Goal: Communication & Community: Ask a question

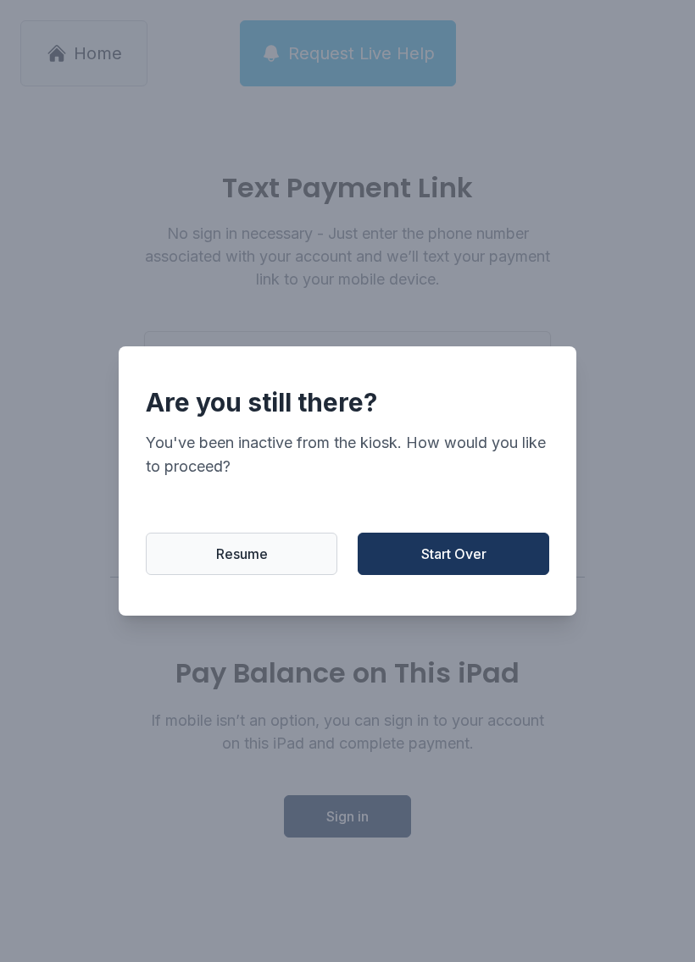
click at [471, 564] on span "Start Over" at bounding box center [453, 554] width 65 height 20
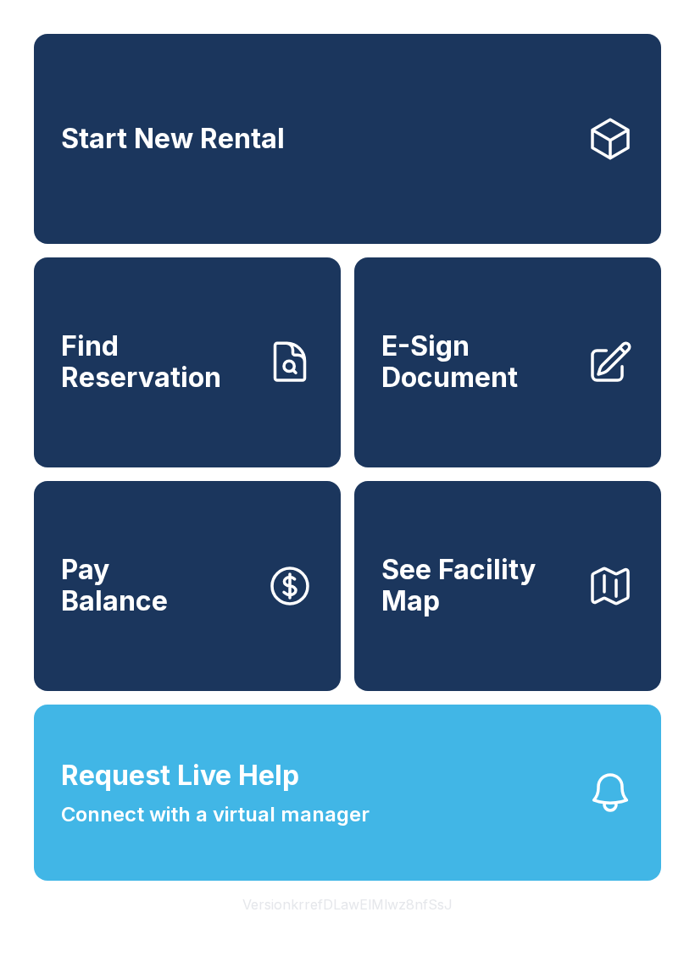
click at [250, 796] on span "Request Live Help" at bounding box center [180, 776] width 238 height 41
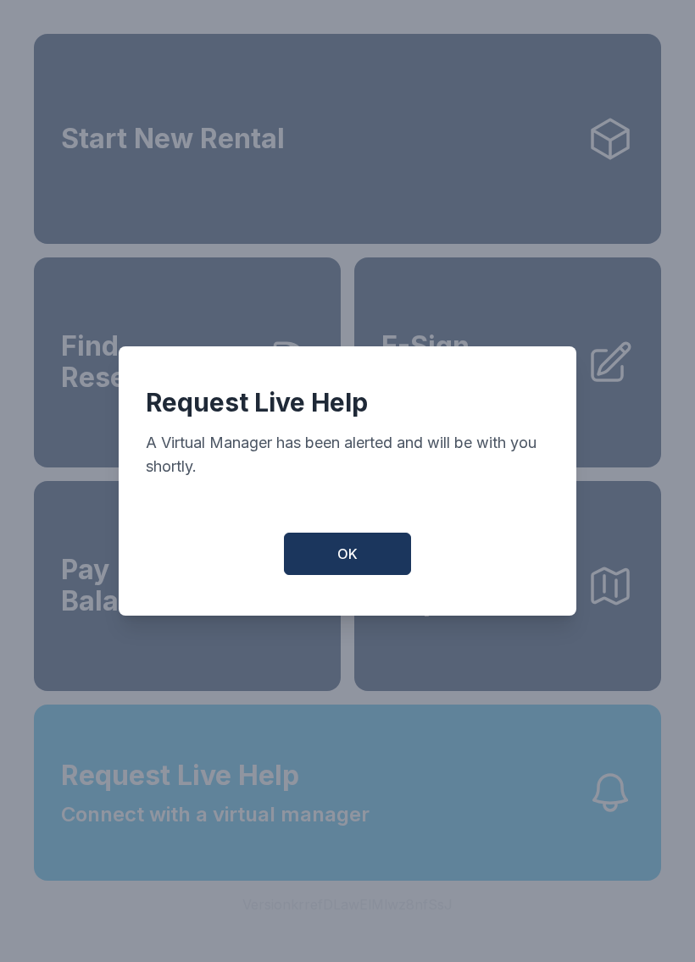
click at [338, 564] on span "OK" at bounding box center [347, 554] width 20 height 20
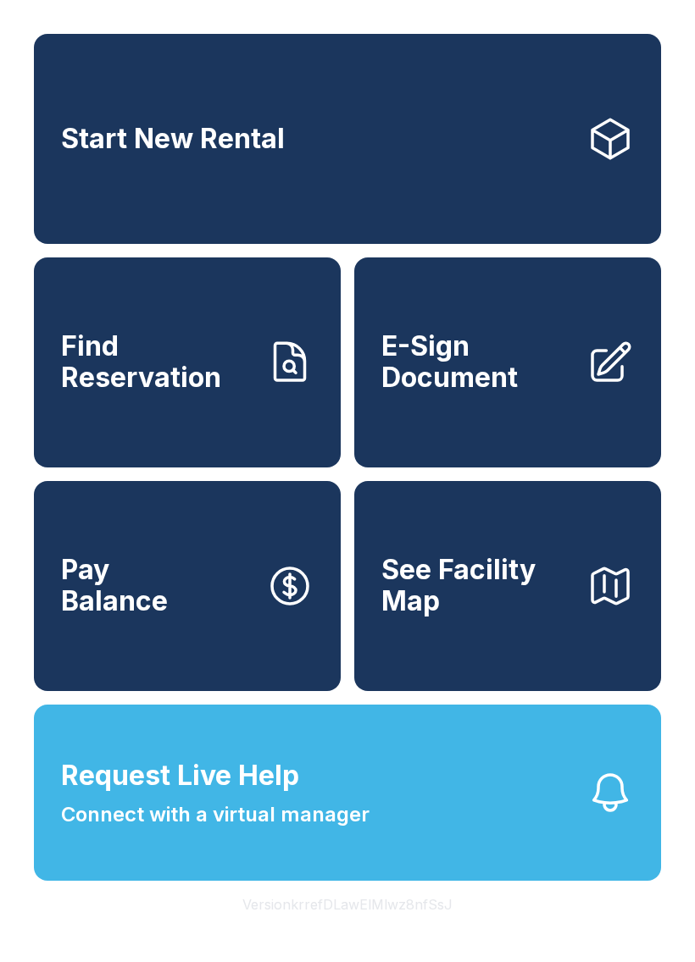
click at [338, 571] on button "OK" at bounding box center [347, 550] width 121 height 41
click at [338, 560] on button "Pay Balance" at bounding box center [187, 586] width 307 height 210
click at [318, 825] on span "Request Live Help Connect with a virtual manager" at bounding box center [215, 793] width 308 height 75
click at [326, 830] on span "Connect with a virtual manager" at bounding box center [215, 815] width 308 height 30
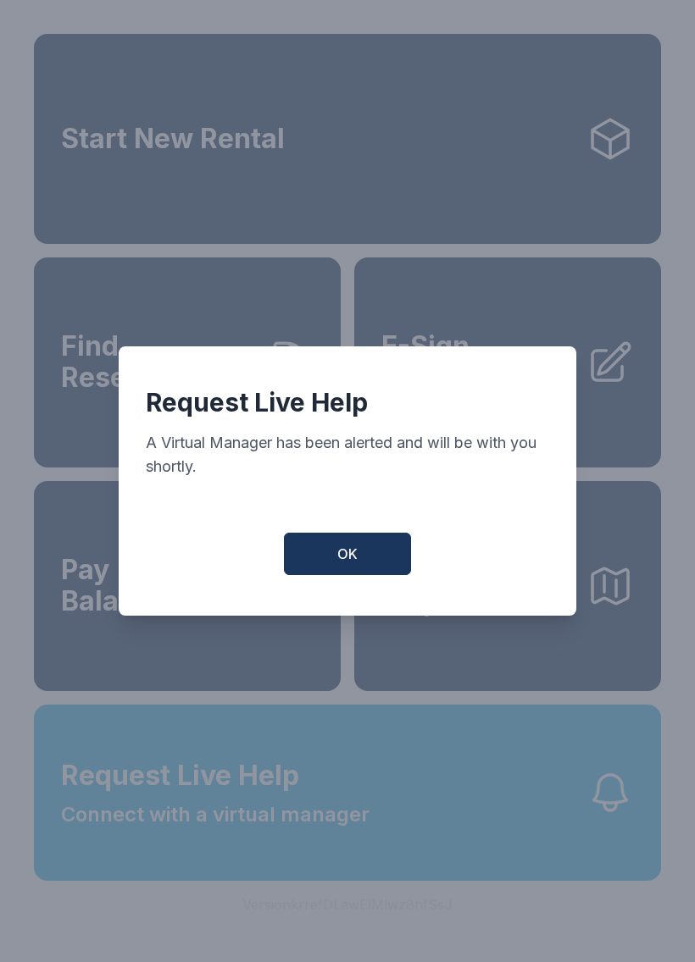
click at [346, 575] on button "OK" at bounding box center [347, 554] width 127 height 42
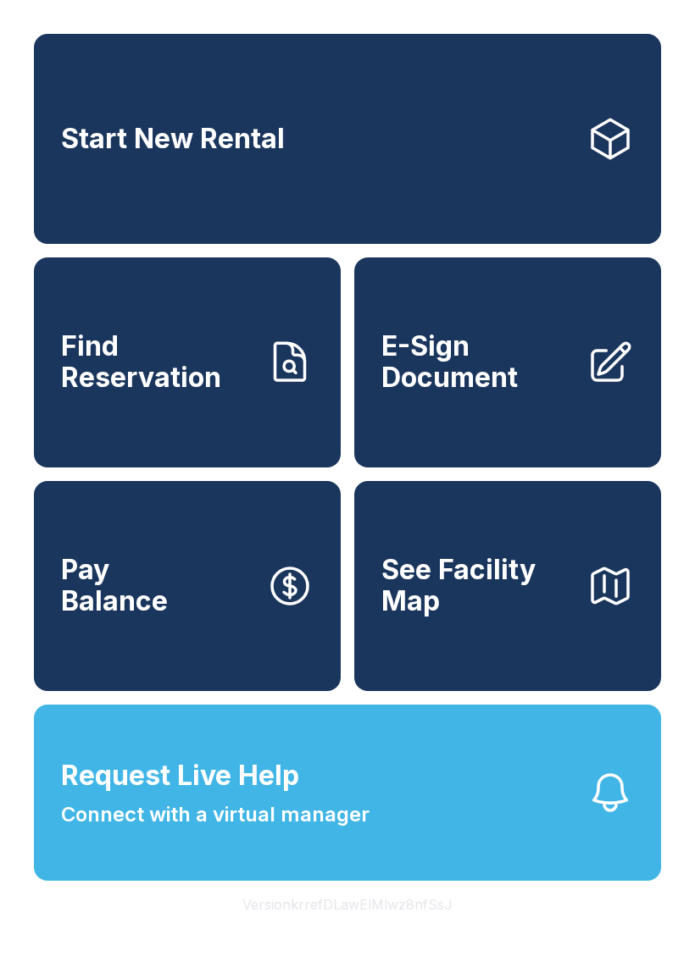
click at [383, 861] on button "Request Live Help Connect with a virtual manager" at bounding box center [347, 793] width 627 height 176
click at [339, 830] on span "Connect with a virtual manager" at bounding box center [215, 815] width 308 height 30
click at [341, 830] on span "Connect with a virtual manager" at bounding box center [215, 815] width 308 height 30
click at [355, 554] on button "See Facility Map" at bounding box center [507, 586] width 307 height 210
